Goal: Task Accomplishment & Management: Manage account settings

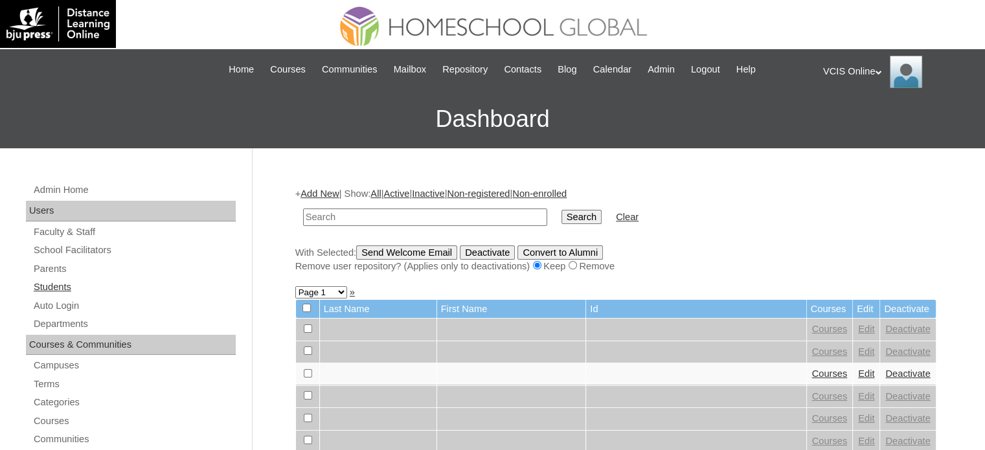
click at [50, 287] on link "Students" at bounding box center [133, 287] width 203 height 16
drag, startPoint x: 0, startPoint y: 0, endPoint x: 437, endPoint y: 220, distance: 489.3
click at [399, 217] on input "text" at bounding box center [425, 216] width 244 height 17
type input "VCIS013-9B-SA2025"
click at [561, 214] on input "Search" at bounding box center [581, 217] width 40 height 14
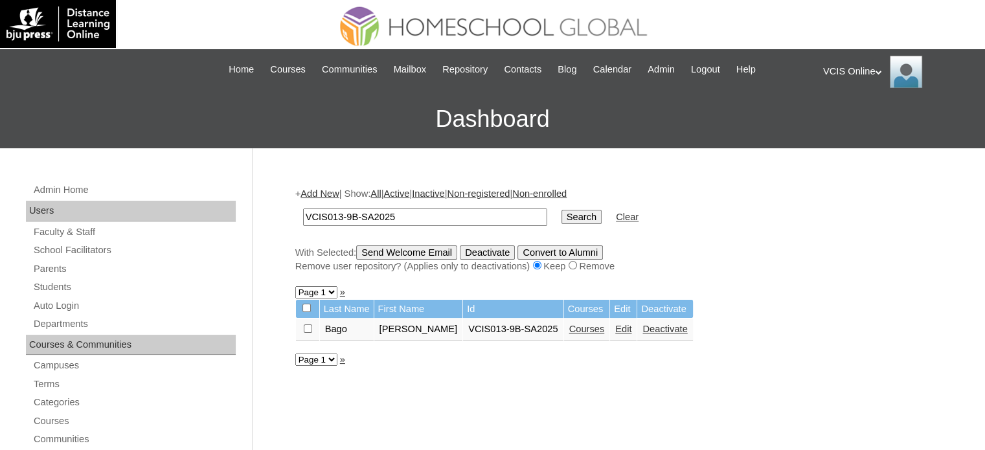
click at [615, 326] on link "Edit" at bounding box center [623, 329] width 16 height 10
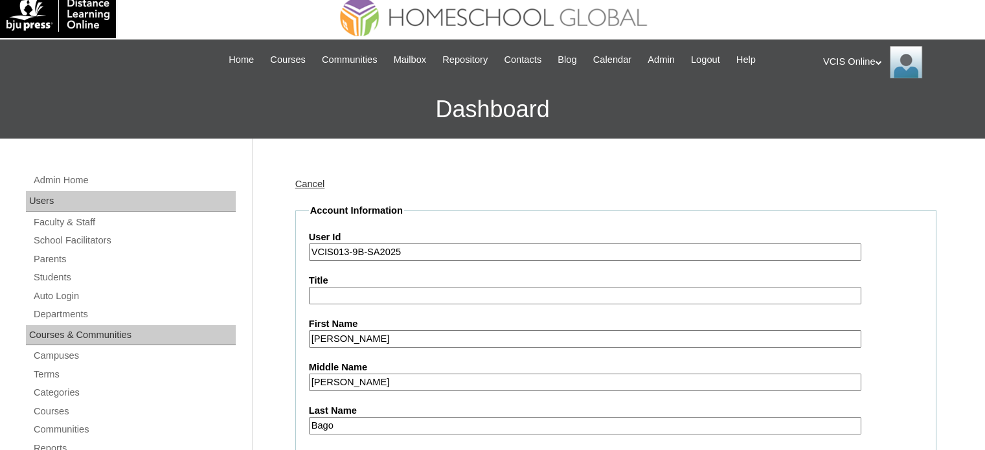
scroll to position [117, 0]
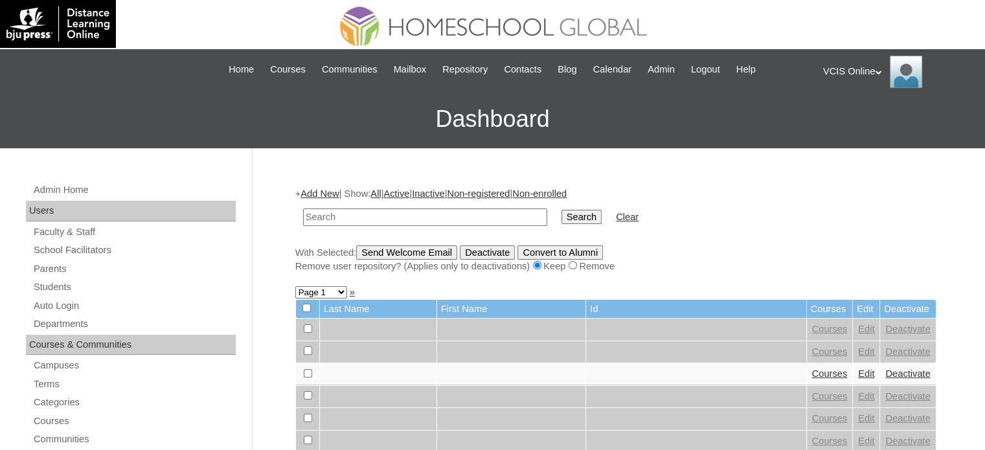
click at [870, 71] on div "VCIS Online My Profile My Settings Logout" at bounding box center [897, 72] width 149 height 32
click at [848, 119] on span "Logout" at bounding box center [846, 122] width 26 height 10
